Goal: Task Accomplishment & Management: Manage account settings

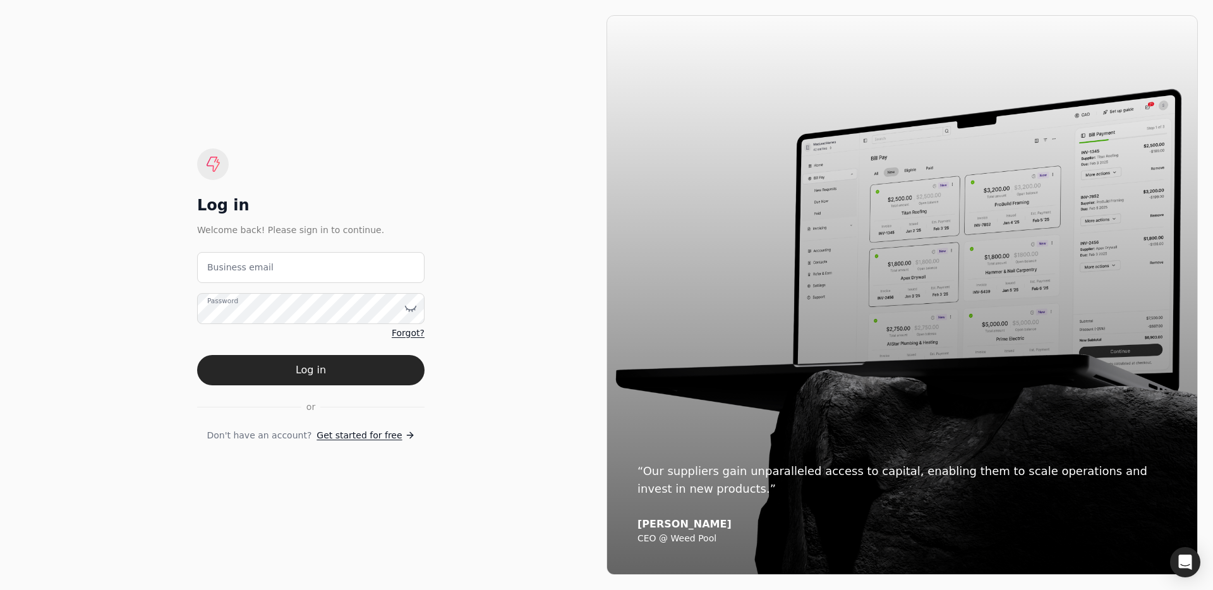
click at [253, 270] on label "Business email" at bounding box center [240, 267] width 66 height 13
click at [253, 270] on email "Business email" at bounding box center [310, 267] width 227 height 31
type email "team+trophy@helloquickly.com"
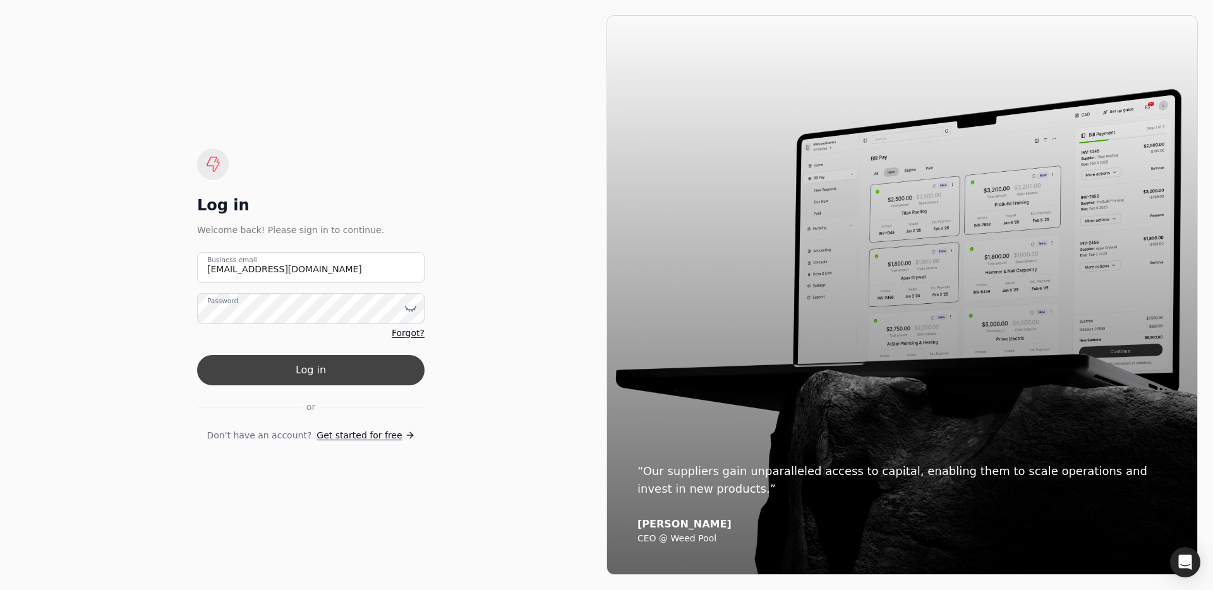
click at [291, 378] on button "Log in" at bounding box center [310, 370] width 227 height 30
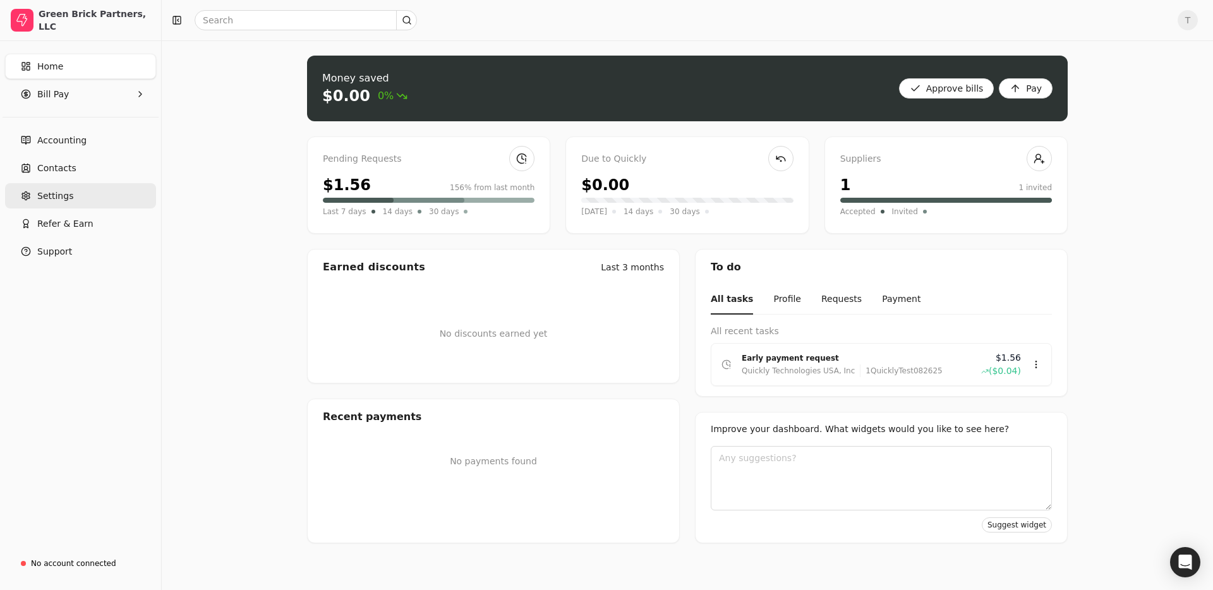
click at [69, 189] on span "Settings" at bounding box center [55, 195] width 36 height 13
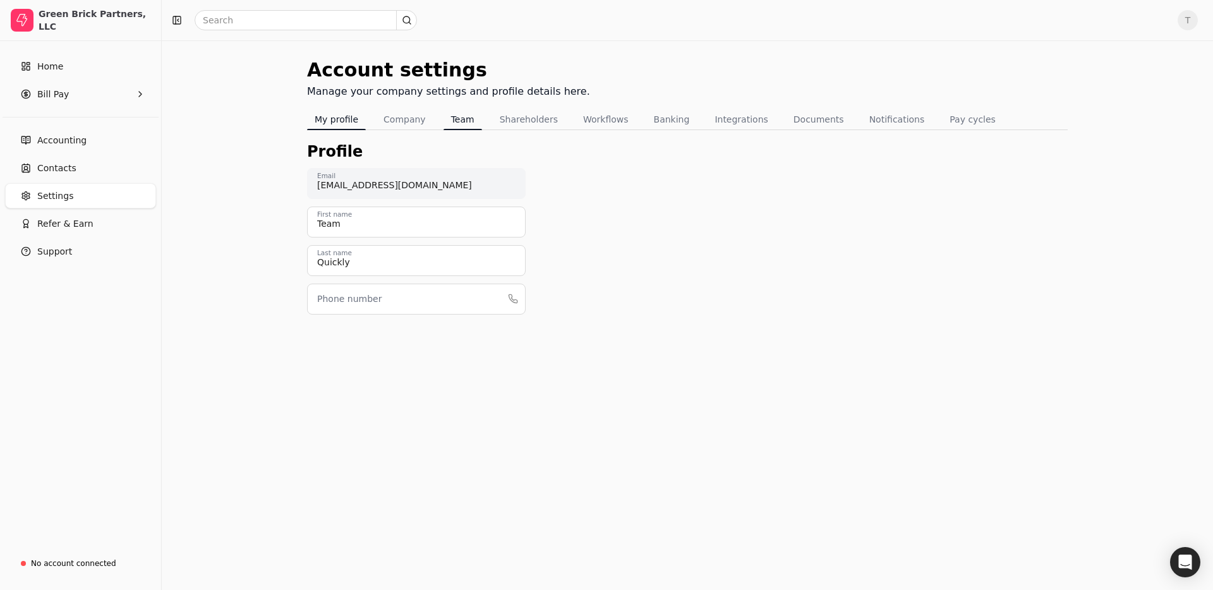
click at [474, 119] on button "Team" at bounding box center [462, 119] width 39 height 20
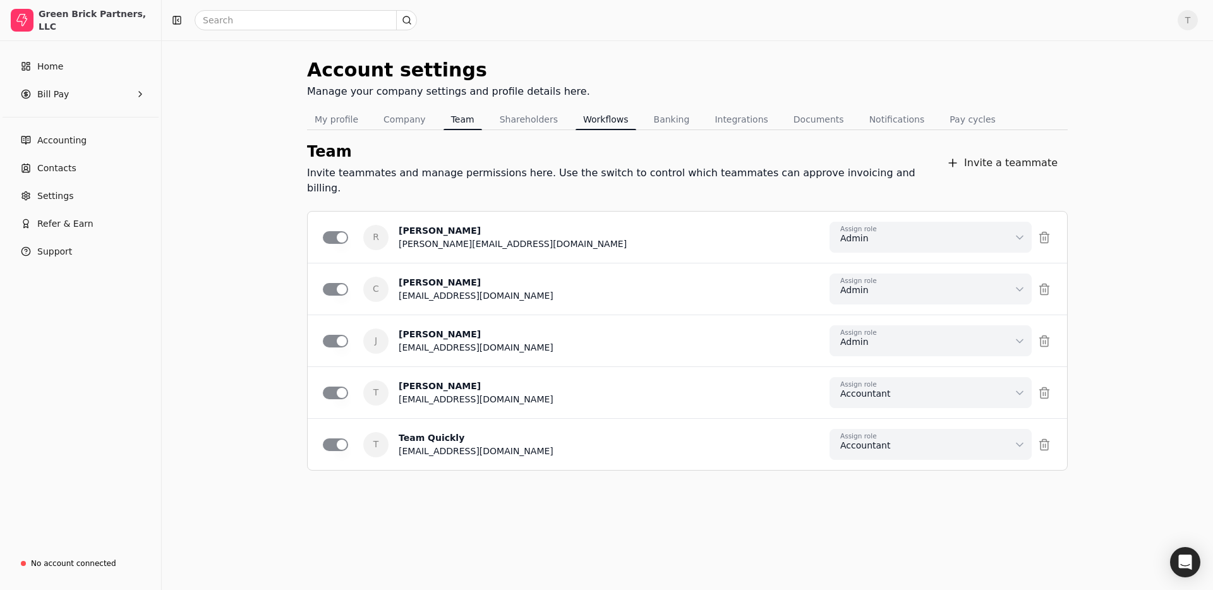
click at [597, 114] on button "Workflows" at bounding box center [605, 119] width 61 height 20
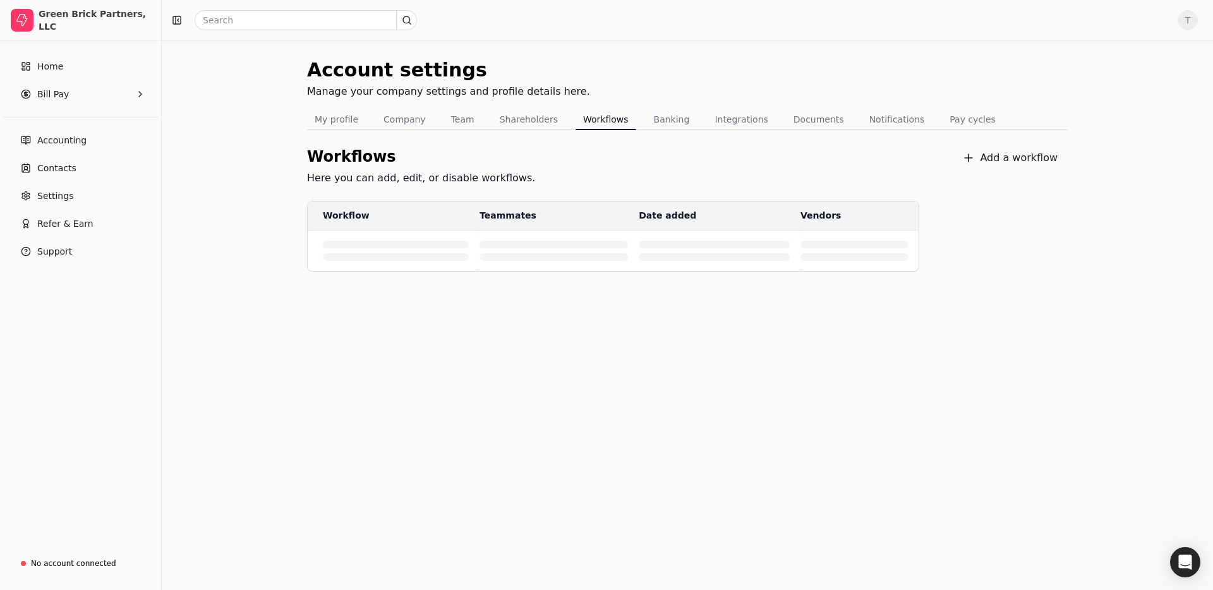
click at [469, 464] on div "Account settings Manage your company settings and profile details here. My prof…" at bounding box center [687, 314] width 1051 height 549
click at [270, 173] on div "Account settings Manage your company settings and profile details here. My prof…" at bounding box center [687, 314] width 1051 height 549
click at [1035, 162] on button "Add a workflow" at bounding box center [1010, 157] width 116 height 25
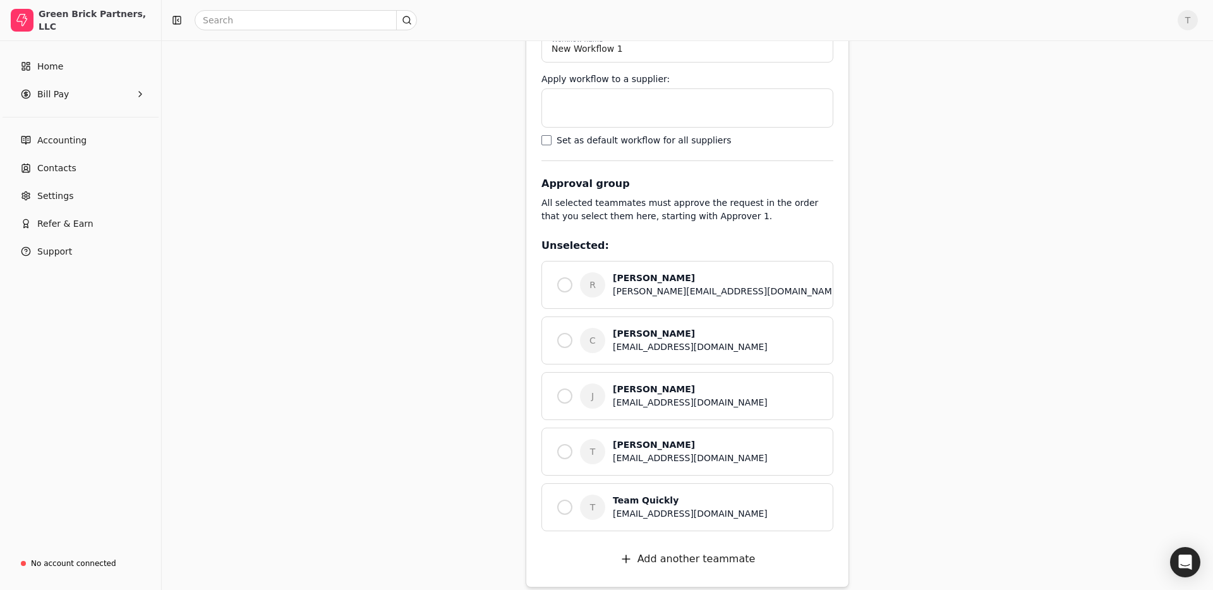
scroll to position [156, 0]
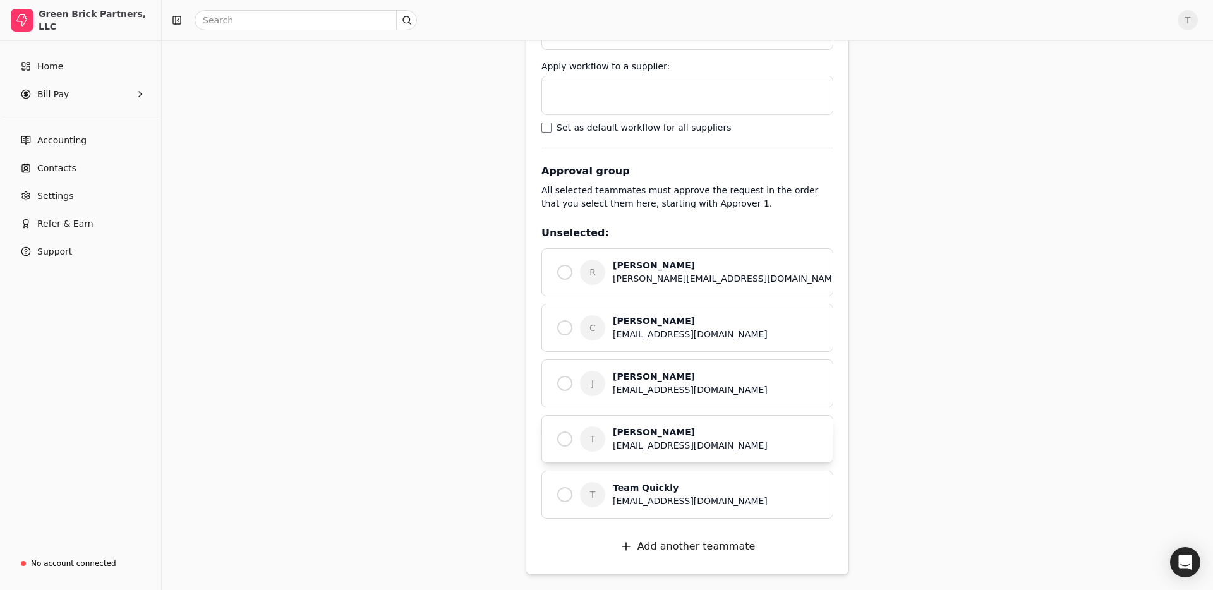
click at [565, 430] on div "T Tanner Beltz tbeltz@trophysignaturehomes.com" at bounding box center [687, 439] width 292 height 48
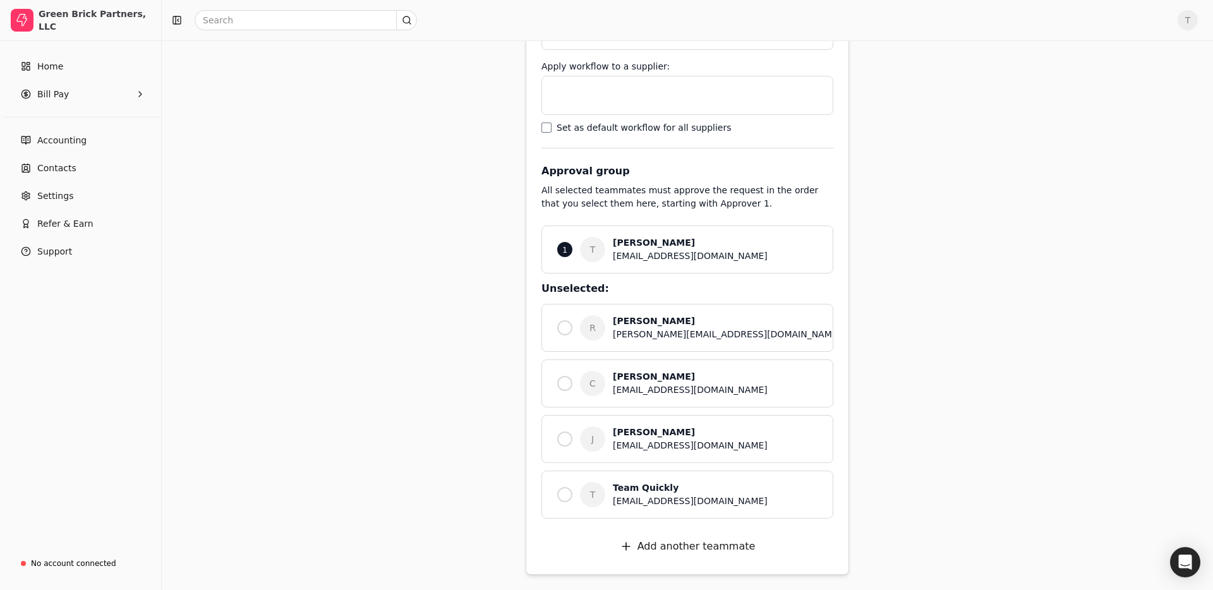
scroll to position [0, 0]
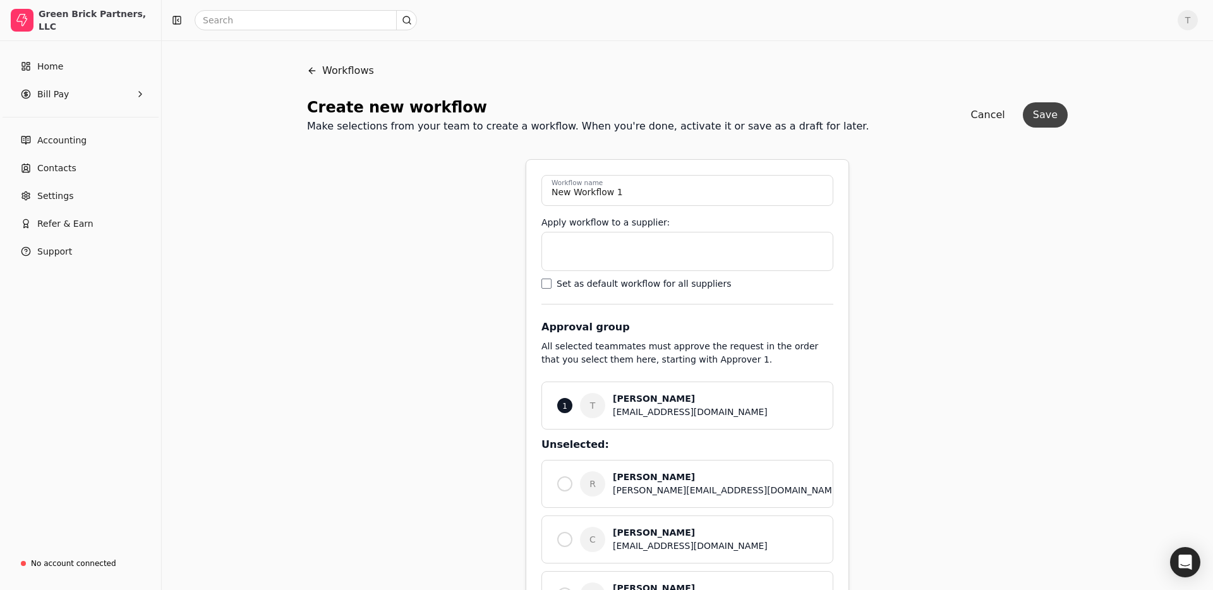
click at [1047, 120] on button "Save" at bounding box center [1045, 114] width 45 height 25
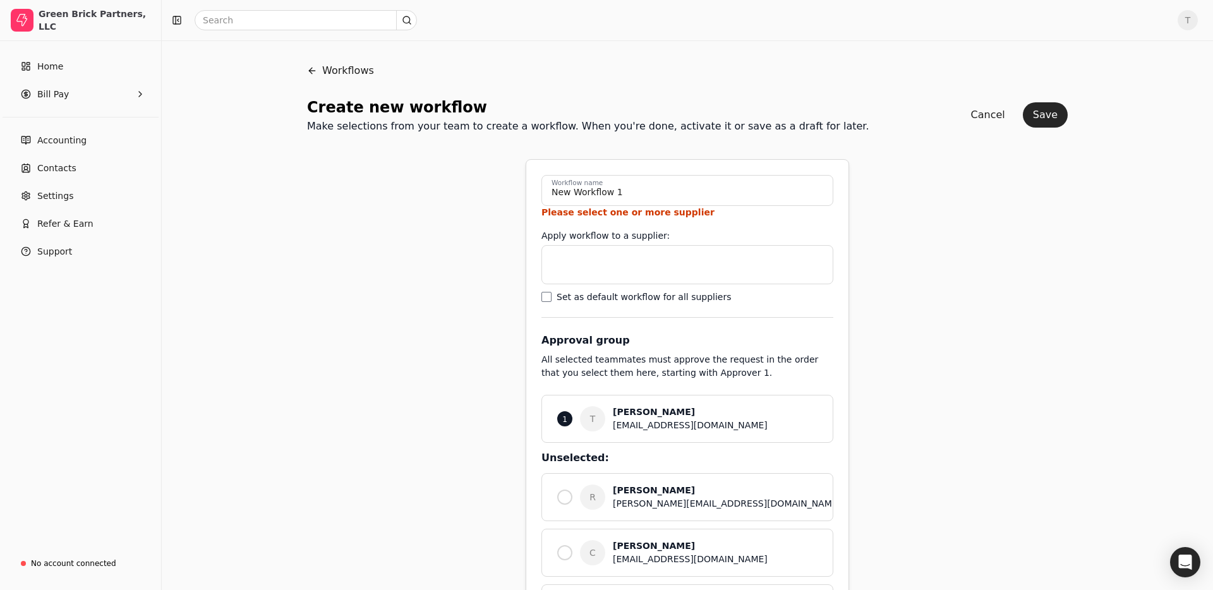
click at [657, 257] on input at bounding box center [687, 264] width 273 height 25
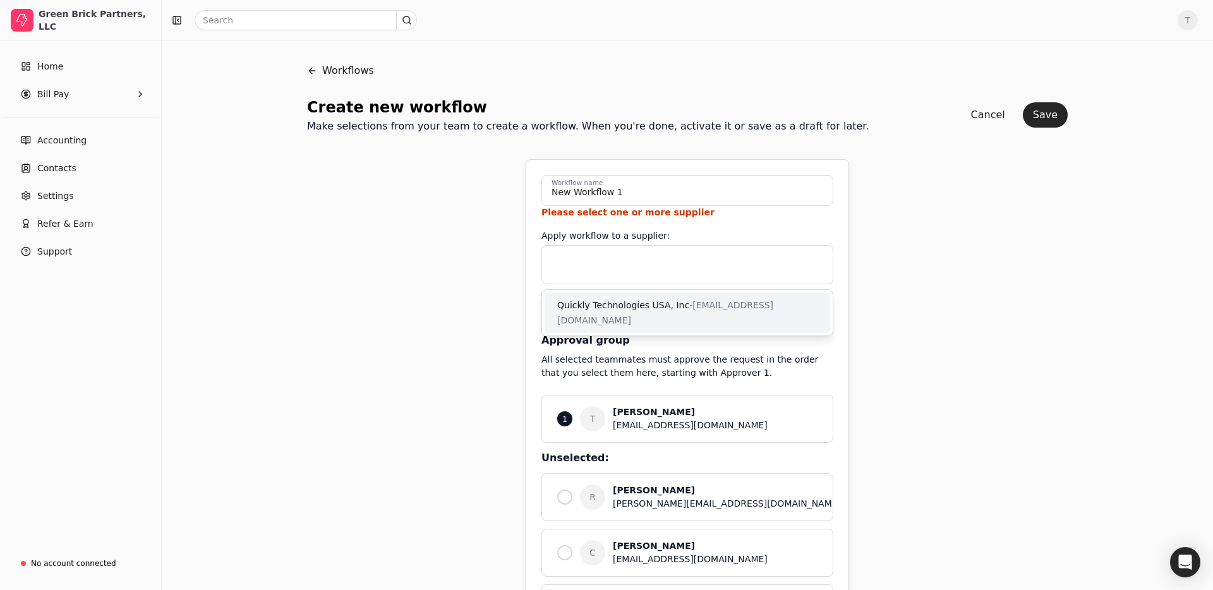
click at [654, 319] on span "- accounting+qtusainc@helloquickly.com" at bounding box center [665, 312] width 216 height 25
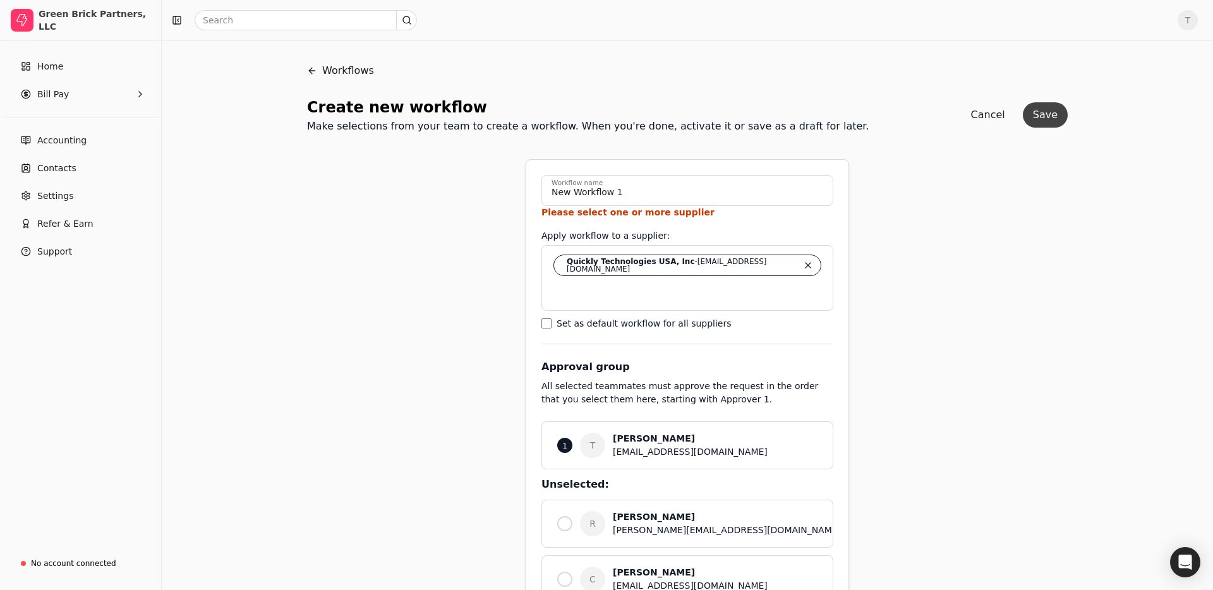
click at [1036, 111] on button "Save" at bounding box center [1045, 114] width 45 height 25
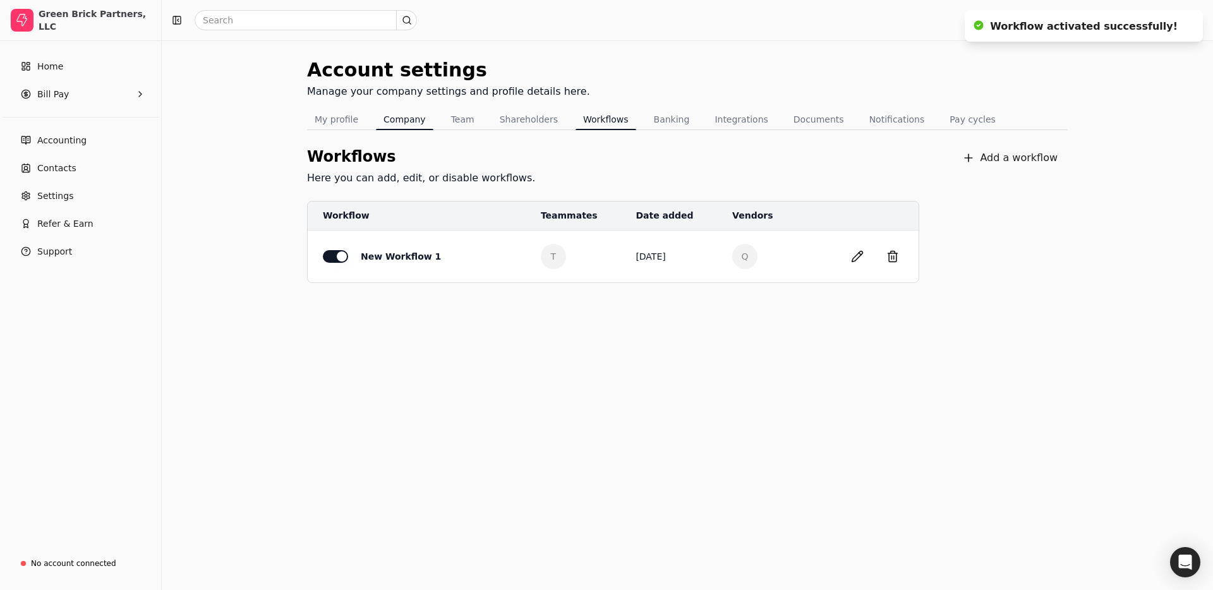
click at [413, 124] on button "Company" at bounding box center [404, 119] width 57 height 20
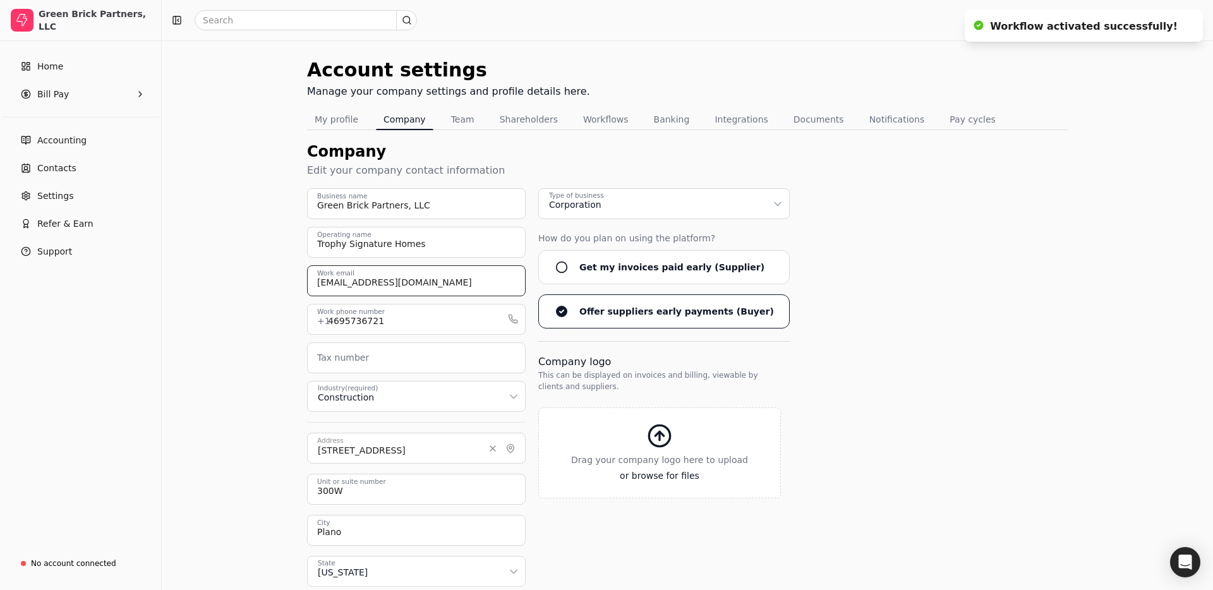
drag, startPoint x: 339, startPoint y: 285, endPoint x: 315, endPoint y: 284, distance: 24.7
click at [315, 284] on input "tbeltz@trophysignaturehomes.com" at bounding box center [416, 280] width 219 height 31
type input "accountspayable@trophysignaturehomes.com"
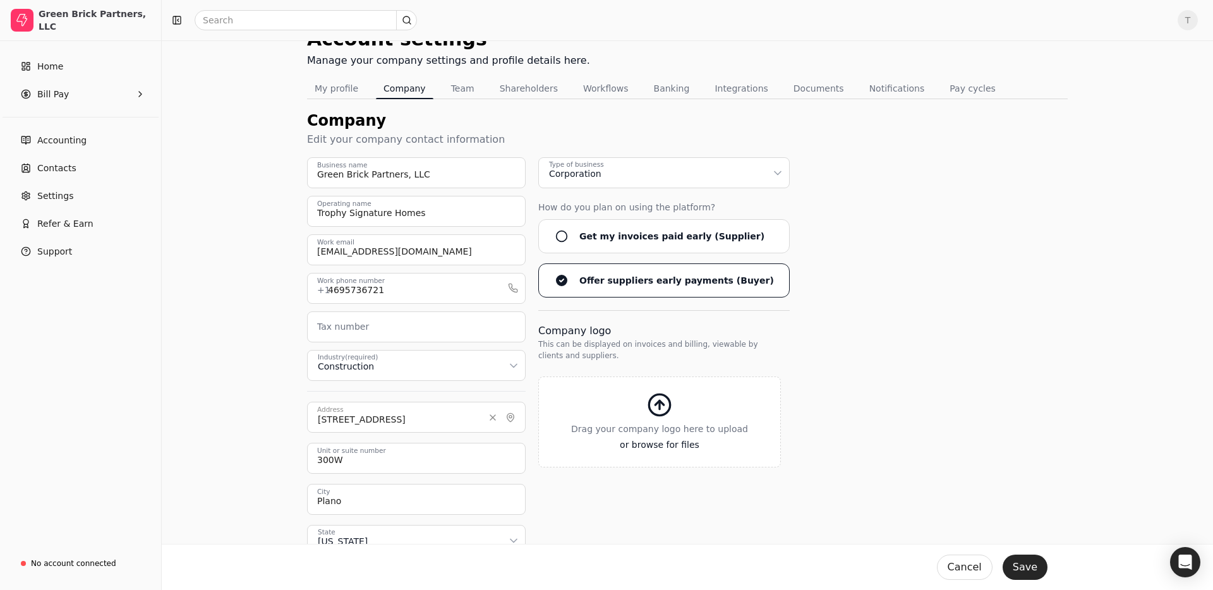
scroll to position [114, 0]
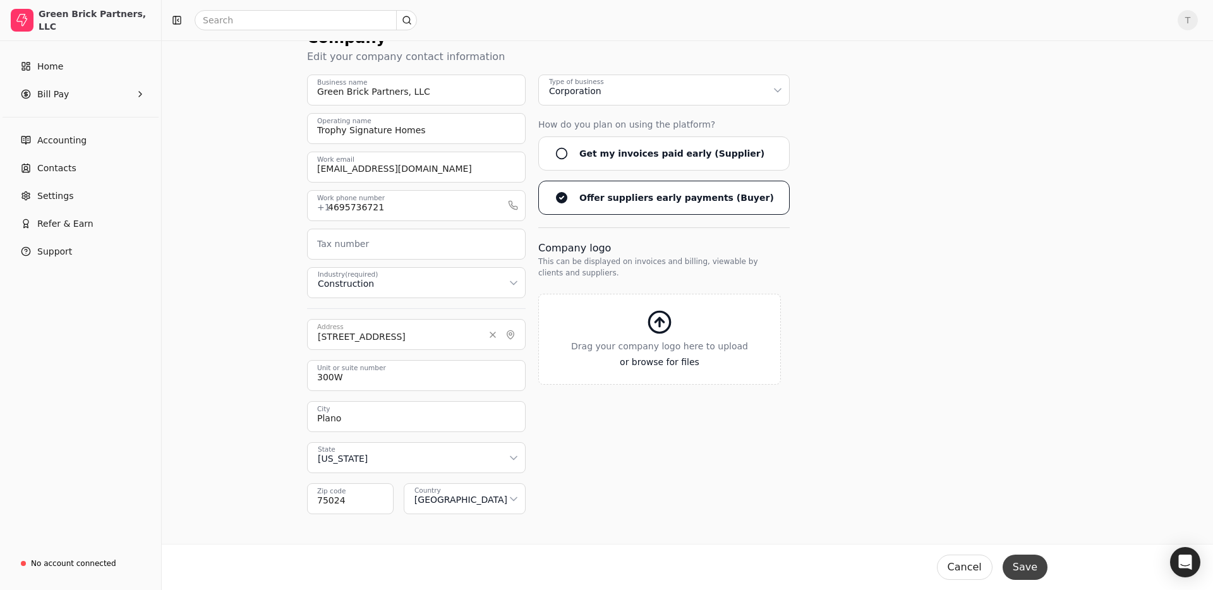
click at [1018, 568] on button "Save" at bounding box center [1024, 567] width 45 height 25
